Goal: Information Seeking & Learning: Learn about a topic

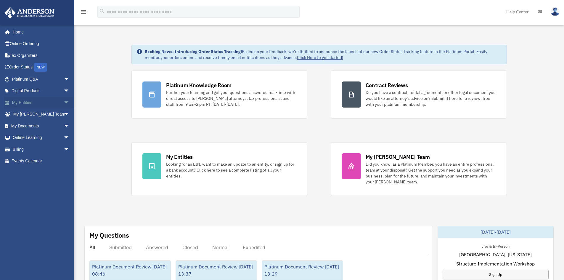
click at [64, 101] on span "arrow_drop_down" at bounding box center [70, 103] width 12 height 12
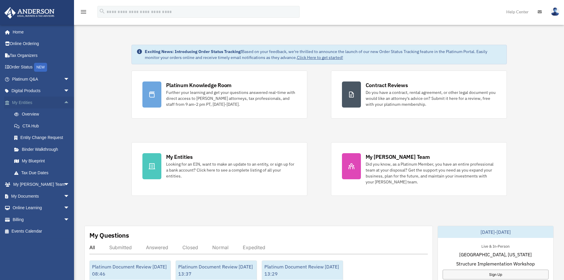
click at [64, 99] on span "arrow_drop_up" at bounding box center [70, 103] width 12 height 12
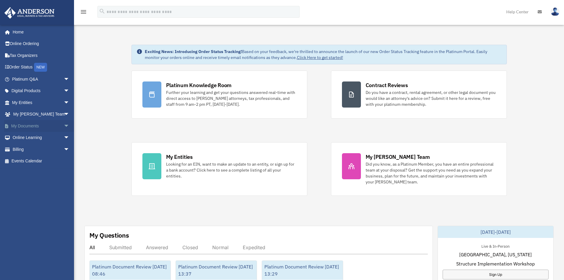
click at [64, 125] on span "arrow_drop_down" at bounding box center [70, 126] width 12 height 12
click at [25, 136] on link "Box" at bounding box center [43, 138] width 70 height 12
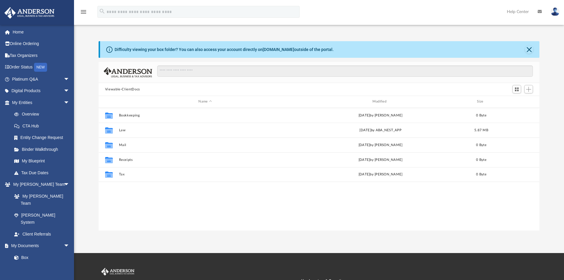
scroll to position [130, 436]
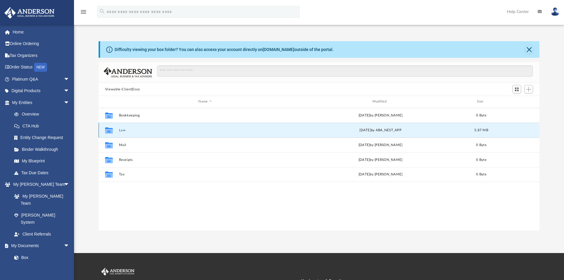
click at [123, 131] on button "Law" at bounding box center [205, 130] width 173 height 4
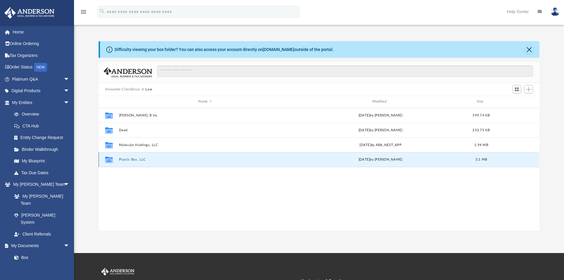
click at [133, 159] on button "Plastic Box, LLC" at bounding box center [205, 160] width 173 height 4
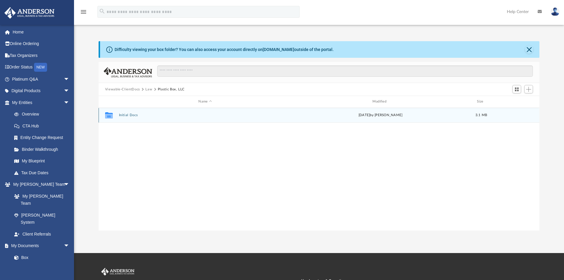
click at [130, 115] on button "Initial Docs" at bounding box center [205, 115] width 173 height 4
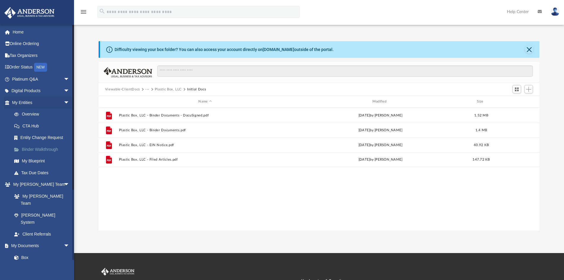
click at [52, 148] on link "Binder Walkthrough" at bounding box center [43, 149] width 70 height 12
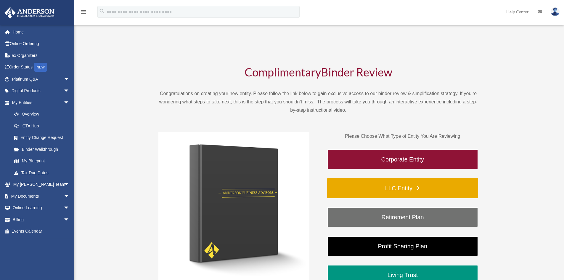
click at [404, 187] on link "LLC Entity" at bounding box center [402, 188] width 151 height 20
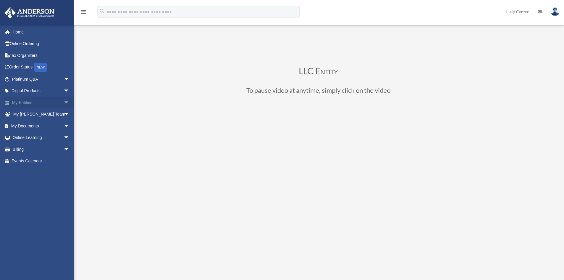
click at [64, 101] on span "arrow_drop_down" at bounding box center [70, 103] width 12 height 12
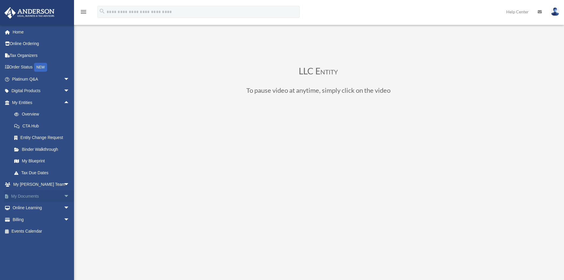
click at [64, 195] on span "arrow_drop_down" at bounding box center [70, 196] width 12 height 12
click at [29, 206] on link "Box" at bounding box center [43, 208] width 70 height 12
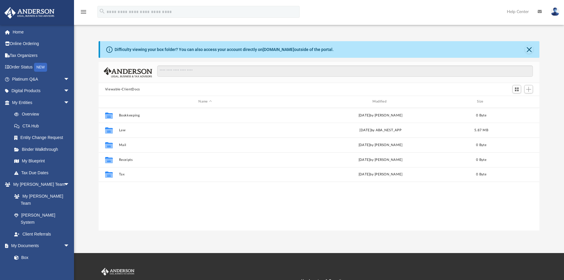
scroll to position [130, 436]
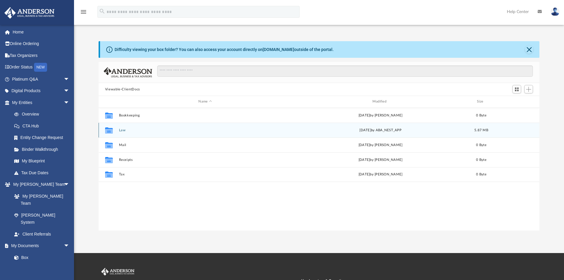
click at [133, 132] on button "Law" at bounding box center [205, 130] width 173 height 4
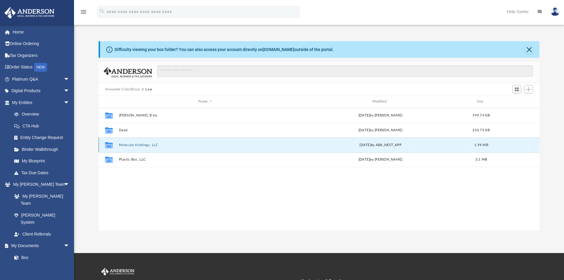
click at [145, 144] on button "Molecule Holdings, LLC" at bounding box center [205, 145] width 173 height 4
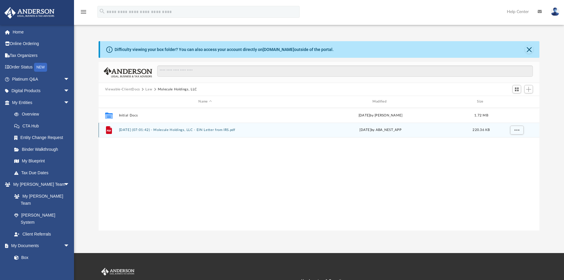
click at [243, 128] on button "[DATE] (07:01:42) - Molecule Holdings, LLC - EIN Letter from IRS.pdf" at bounding box center [205, 130] width 173 height 4
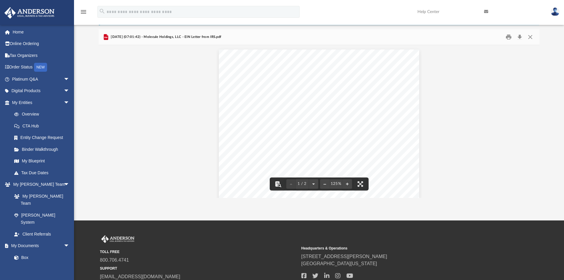
scroll to position [0, 0]
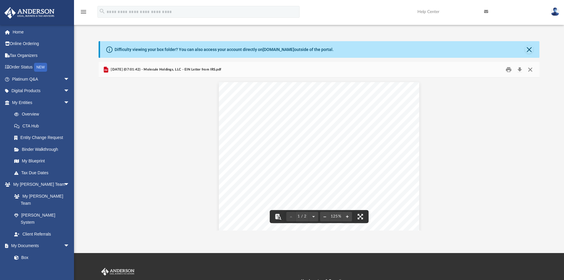
click at [530, 70] on button "Close" at bounding box center [530, 69] width 11 height 9
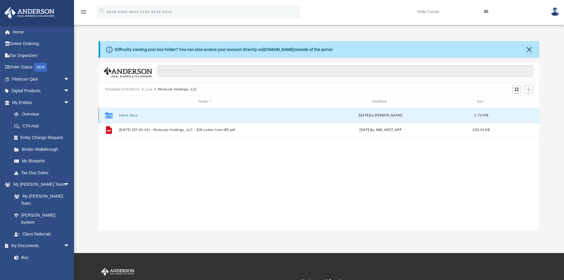
click at [129, 113] on button "Initial Docs" at bounding box center [205, 115] width 173 height 4
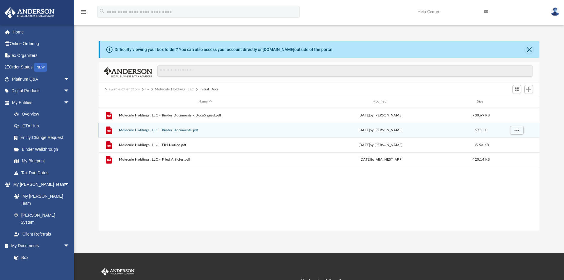
click at [192, 129] on button "Molecule Holdings, LLC - Binder Documents.pdf" at bounding box center [205, 130] width 173 height 4
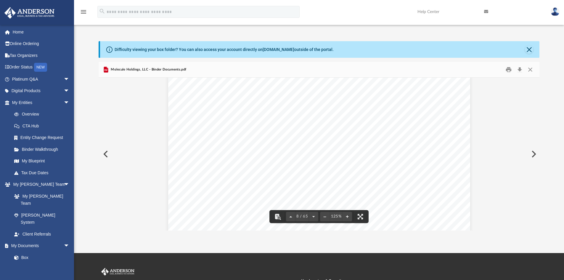
scroll to position [2798, 0]
click at [530, 48] on button "Close" at bounding box center [529, 49] width 8 height 8
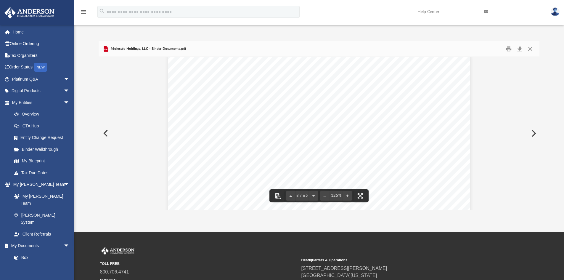
scroll to position [2768, 0]
click at [532, 47] on button "Close" at bounding box center [530, 48] width 11 height 9
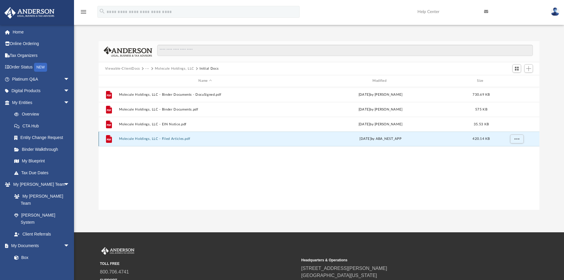
click at [177, 139] on button "Molecule Holdings, LLC - Filed Articles.pdf" at bounding box center [205, 139] width 173 height 4
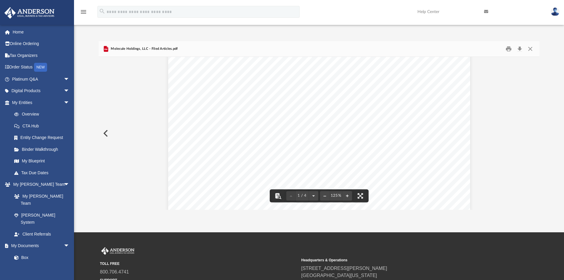
scroll to position [59, 0]
click at [530, 48] on button "Close" at bounding box center [530, 48] width 11 height 9
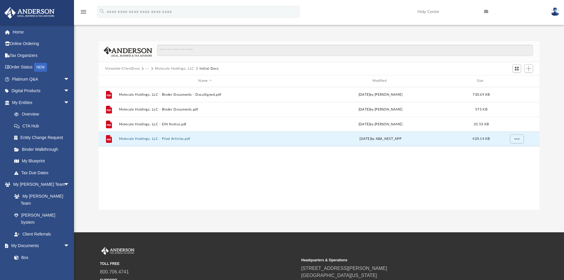
click at [123, 69] on button "Viewable-ClientDocs" at bounding box center [122, 68] width 35 height 5
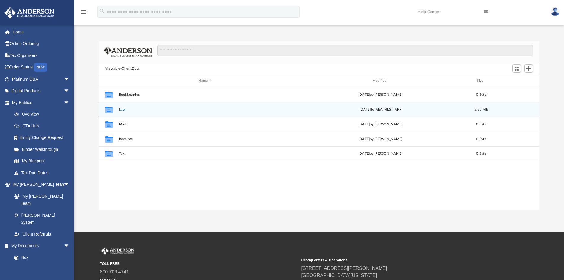
click at [119, 110] on button "Law" at bounding box center [205, 109] width 173 height 4
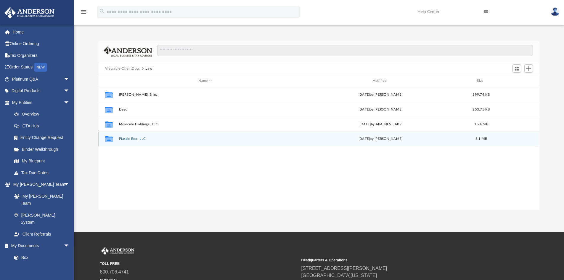
click at [138, 139] on button "Plastic Box, LLC" at bounding box center [205, 139] width 173 height 4
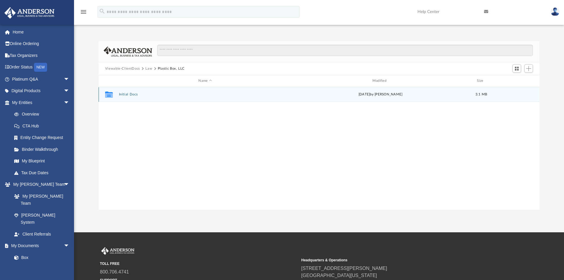
click at [126, 93] on button "Initial Docs" at bounding box center [205, 94] width 173 height 4
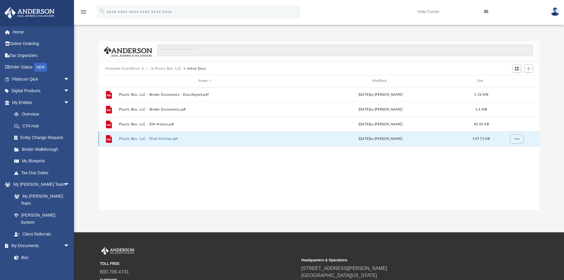
click at [158, 139] on button "Plastic Box, LLC - Filed Articles.pdf" at bounding box center [205, 139] width 173 height 4
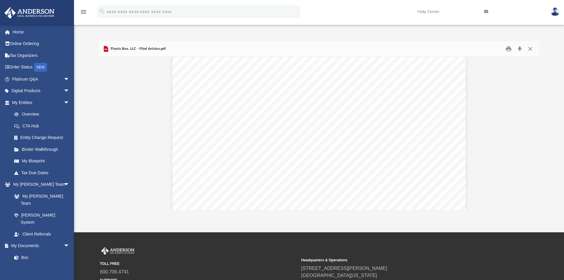
scroll to position [0, 0]
click at [151, 49] on span "Plastic Box, LLC - Filed Articles.pdf" at bounding box center [138, 48] width 56 height 5
click at [107, 131] on button "Preview" at bounding box center [105, 133] width 13 height 17
click at [530, 49] on button "Close" at bounding box center [530, 48] width 11 height 9
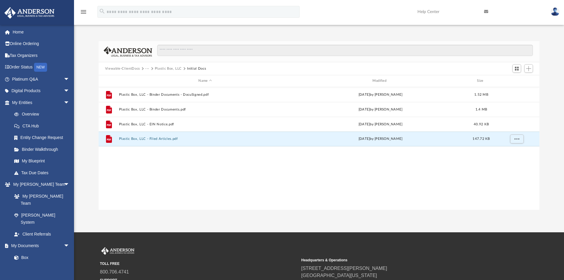
click at [131, 70] on button "Viewable-ClientDocs" at bounding box center [122, 68] width 35 height 5
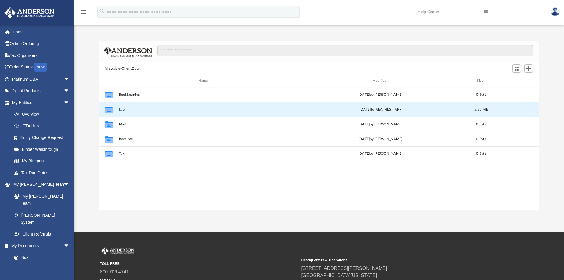
click at [135, 110] on button "Law" at bounding box center [205, 109] width 173 height 4
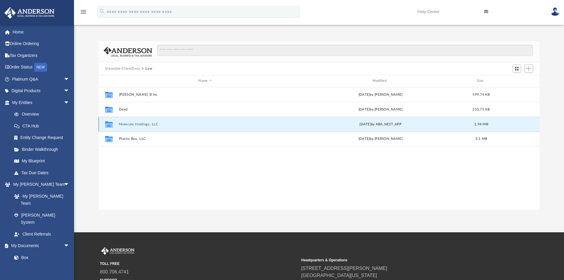
click at [141, 123] on button "Molecule Holdings, LLC" at bounding box center [205, 124] width 173 height 4
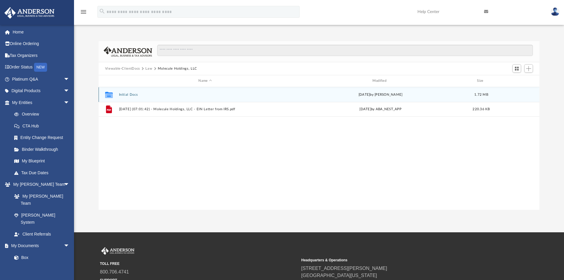
click at [128, 95] on button "Initial Docs" at bounding box center [205, 95] width 173 height 4
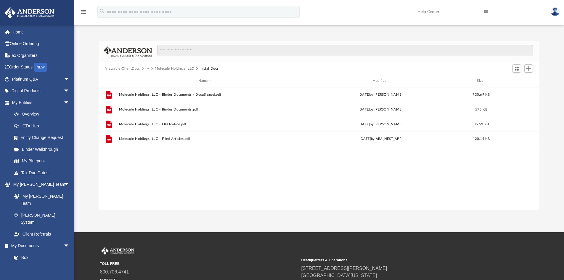
click at [146, 70] on button "···" at bounding box center [147, 68] width 4 height 5
click at [151, 68] on span at bounding box center [151, 68] width 3 height 3
click at [145, 67] on span "Viewable-ClientDocs" at bounding box center [125, 68] width 41 height 5
click at [129, 68] on button "Viewable-ClientDocs" at bounding box center [122, 68] width 35 height 5
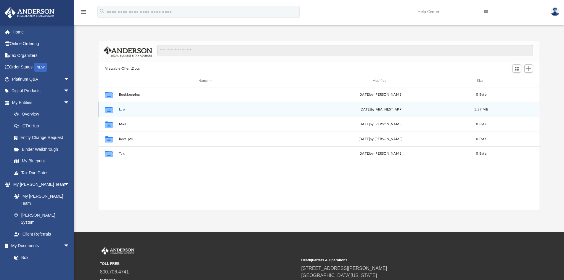
click at [125, 109] on button "Law" at bounding box center [205, 109] width 173 height 4
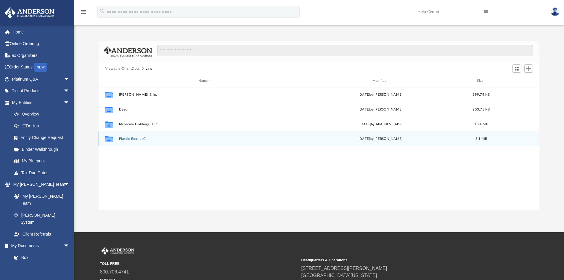
click at [136, 140] on button "Plastic Box, LLC" at bounding box center [205, 139] width 173 height 4
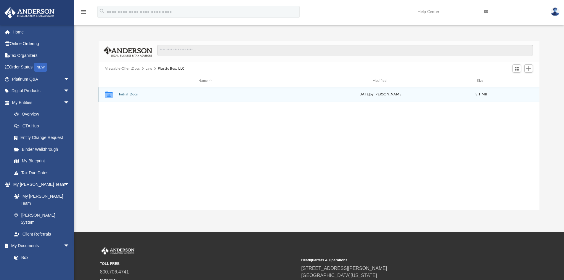
click at [131, 92] on div "Collaborated Folder Initial Docs [DATE] by [PERSON_NAME] 3.1 MB" at bounding box center [319, 94] width 441 height 15
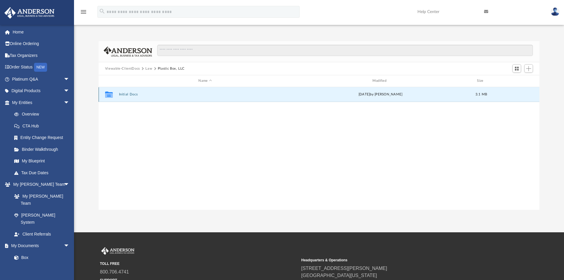
click at [132, 95] on button "Initial Docs" at bounding box center [205, 94] width 173 height 4
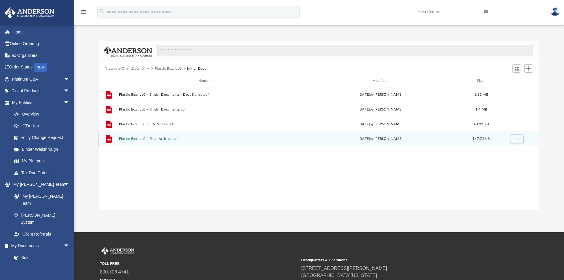
click at [159, 139] on button "Plastic Box, LLC - Filed Articles.pdf" at bounding box center [205, 139] width 173 height 4
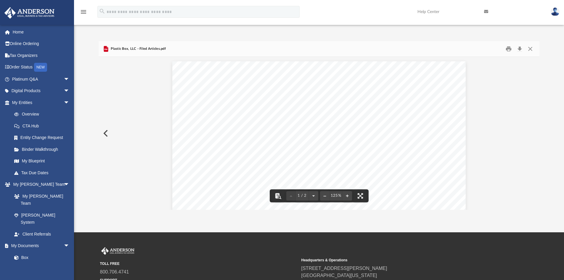
click at [105, 132] on button "Preview" at bounding box center [105, 133] width 13 height 17
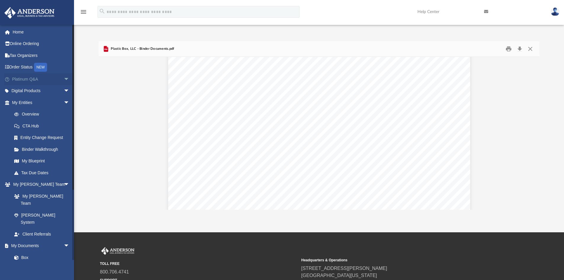
click at [64, 79] on span "arrow_drop_down" at bounding box center [70, 79] width 12 height 12
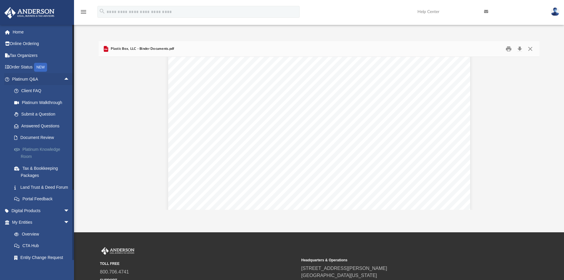
click at [36, 147] on link "Platinum Knowledge Room" at bounding box center [43, 152] width 70 height 19
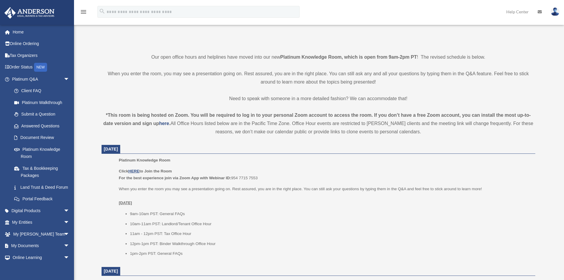
scroll to position [118, 0]
click at [135, 171] on u "HERE" at bounding box center [133, 170] width 11 height 4
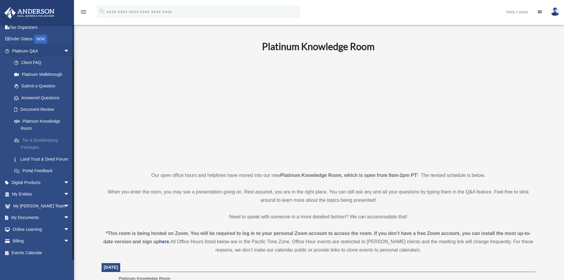
scroll to position [35, 0]
click at [64, 192] on span "arrow_drop_down" at bounding box center [70, 194] width 12 height 12
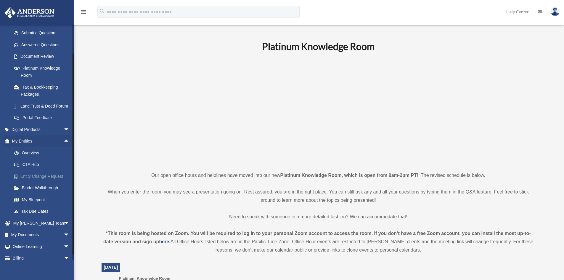
scroll to position [89, 0]
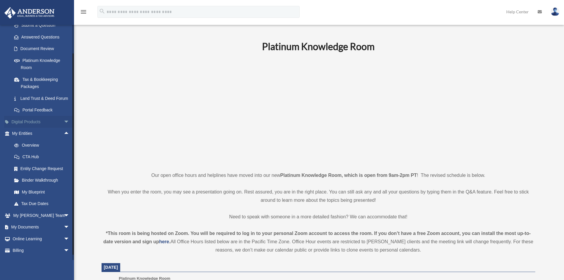
click at [64, 127] on span "arrow_drop_down" at bounding box center [70, 122] width 12 height 12
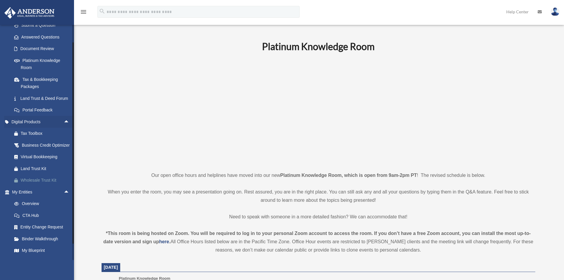
scroll to position [171, 0]
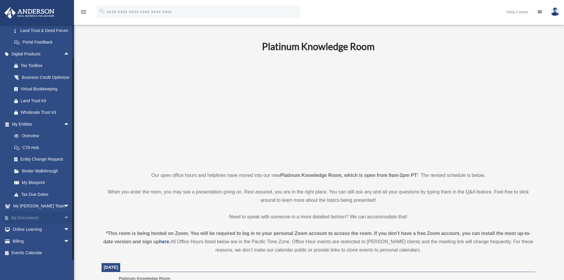
click at [64, 216] on span "arrow_drop_down" at bounding box center [70, 218] width 12 height 12
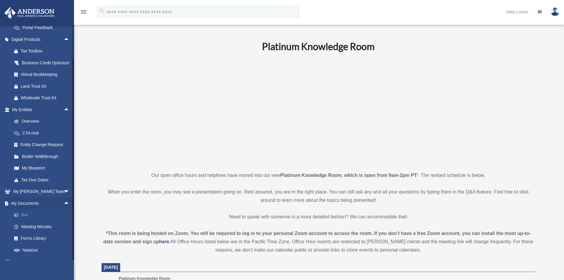
click at [27, 221] on link "Box" at bounding box center [43, 215] width 70 height 12
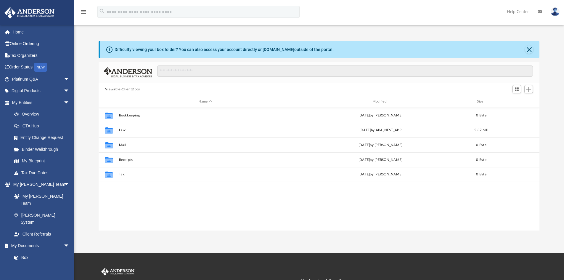
scroll to position [130, 436]
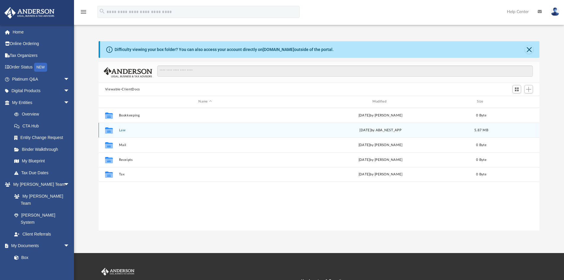
click at [121, 131] on button "Law" at bounding box center [205, 130] width 173 height 4
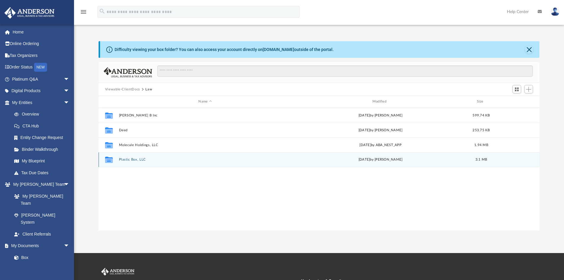
click at [128, 158] on button "Plastic Box, LLC" at bounding box center [205, 160] width 173 height 4
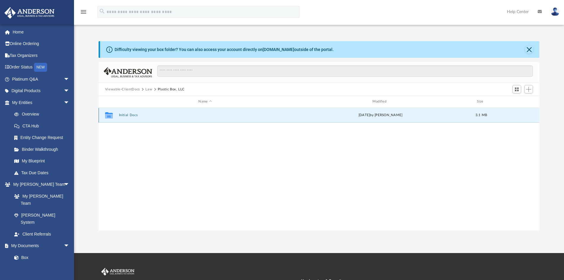
click at [134, 114] on button "Initial Docs" at bounding box center [205, 115] width 173 height 4
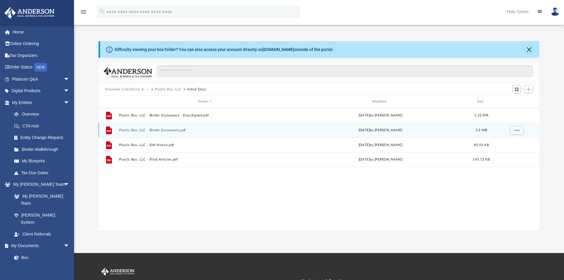
click at [166, 129] on button "Plastic Box, LLC - Binder Documents.pdf" at bounding box center [205, 130] width 173 height 4
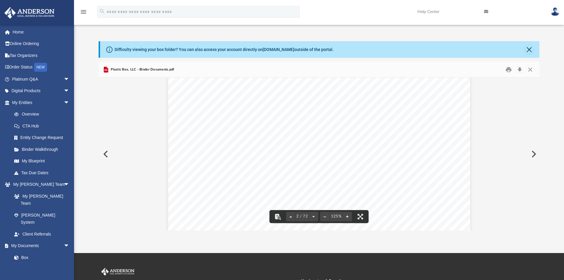
scroll to position [489, 0]
drag, startPoint x: 197, startPoint y: 141, endPoint x: 240, endPoint y: 149, distance: 43.8
click at [240, 149] on div "Overview of Plastic Box, LLC Entity Formation Information State of Organization…" at bounding box center [319, 188] width 302 height 391
drag, startPoint x: 197, startPoint y: 141, endPoint x: 303, endPoint y: 163, distance: 108.3
click at [303, 163] on div "Overview of Plastic Box, LLC Entity Formation Information State of Organization…" at bounding box center [319, 188] width 302 height 391
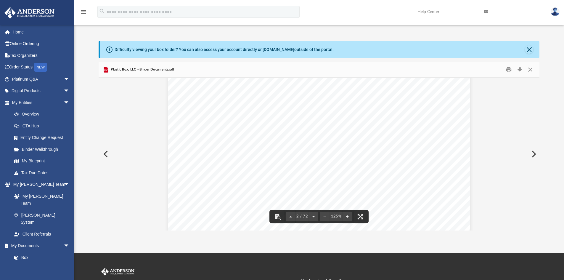
click at [356, 152] on div "Overview of Plastic Box, LLC Entity Formation Information State of Organization…" at bounding box center [319, 188] width 302 height 391
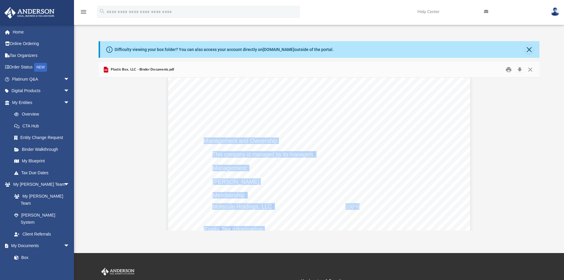
drag, startPoint x: 202, startPoint y: 141, endPoint x: 272, endPoint y: 180, distance: 80.5
click at [272, 180] on div "Overview of Plastic Box, LLC Entity Formation Information State of Organization…" at bounding box center [319, 188] width 302 height 391
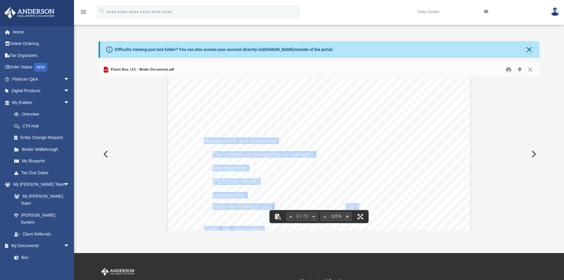
click at [168, 196] on div "Overview of Plastic Box, LLC Entity Formation Information State of Organization…" at bounding box center [319, 188] width 302 height 391
click at [181, 190] on div "Overview of Plastic Box, LLC Entity Formation Information State of Organization…" at bounding box center [319, 188] width 302 height 391
click at [331, 167] on div "Overview of Plastic Box, LLC Entity Formation Information State of Organization…" at bounding box center [319, 188] width 302 height 391
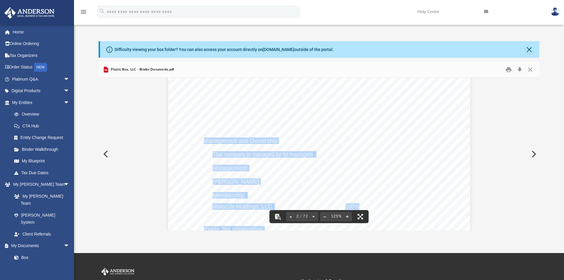
click at [104, 152] on button "Preview" at bounding box center [105, 154] width 13 height 17
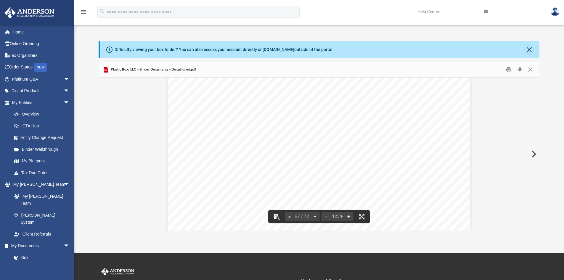
scroll to position [26404, 0]
click at [531, 68] on button "Close" at bounding box center [530, 69] width 11 height 9
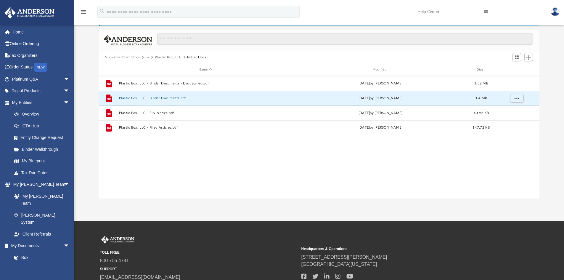
scroll to position [0, 0]
